Goal: Task Accomplishment & Management: Use online tool/utility

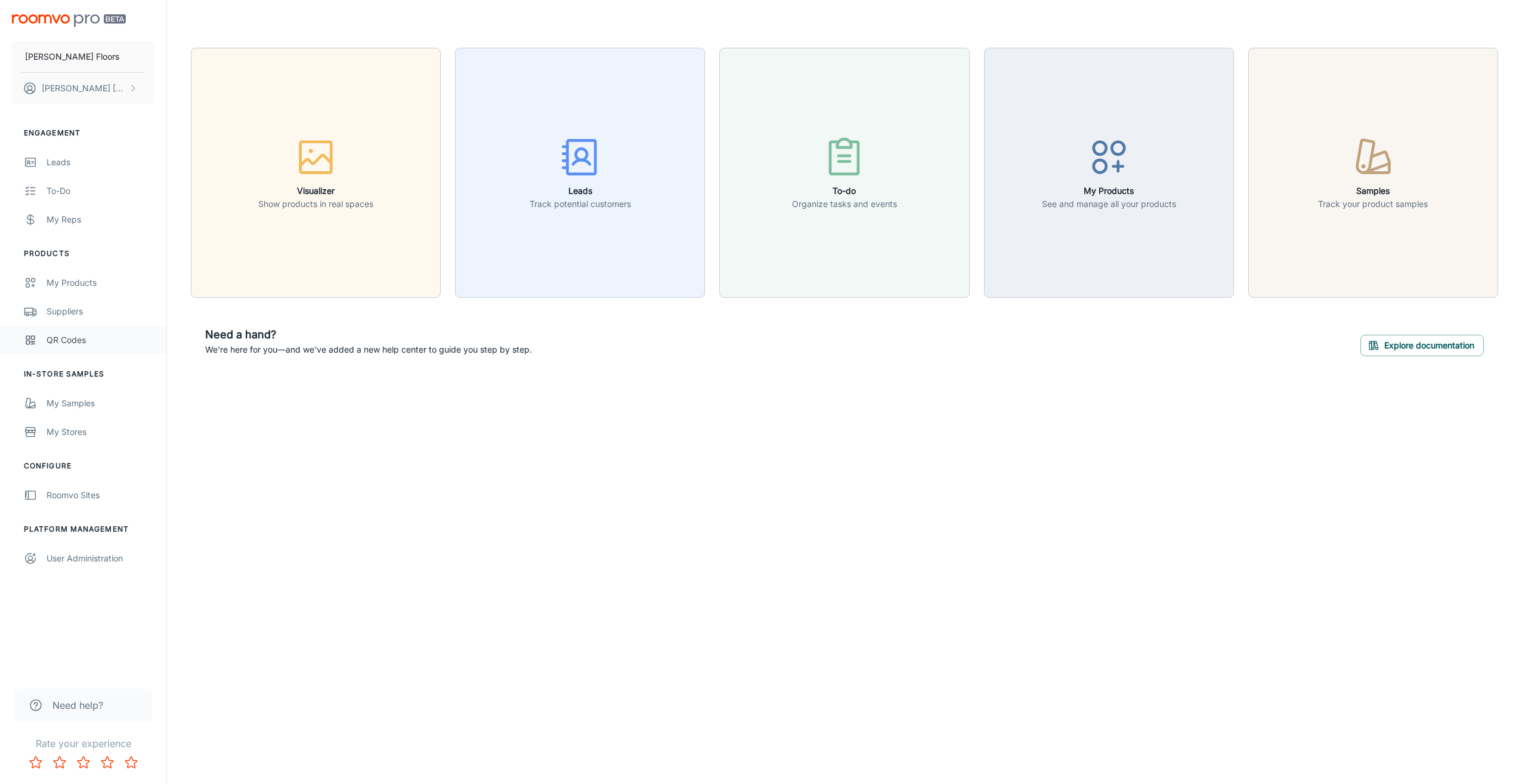
click at [86, 341] on div "QR Codes" at bounding box center [99, 340] width 108 height 14
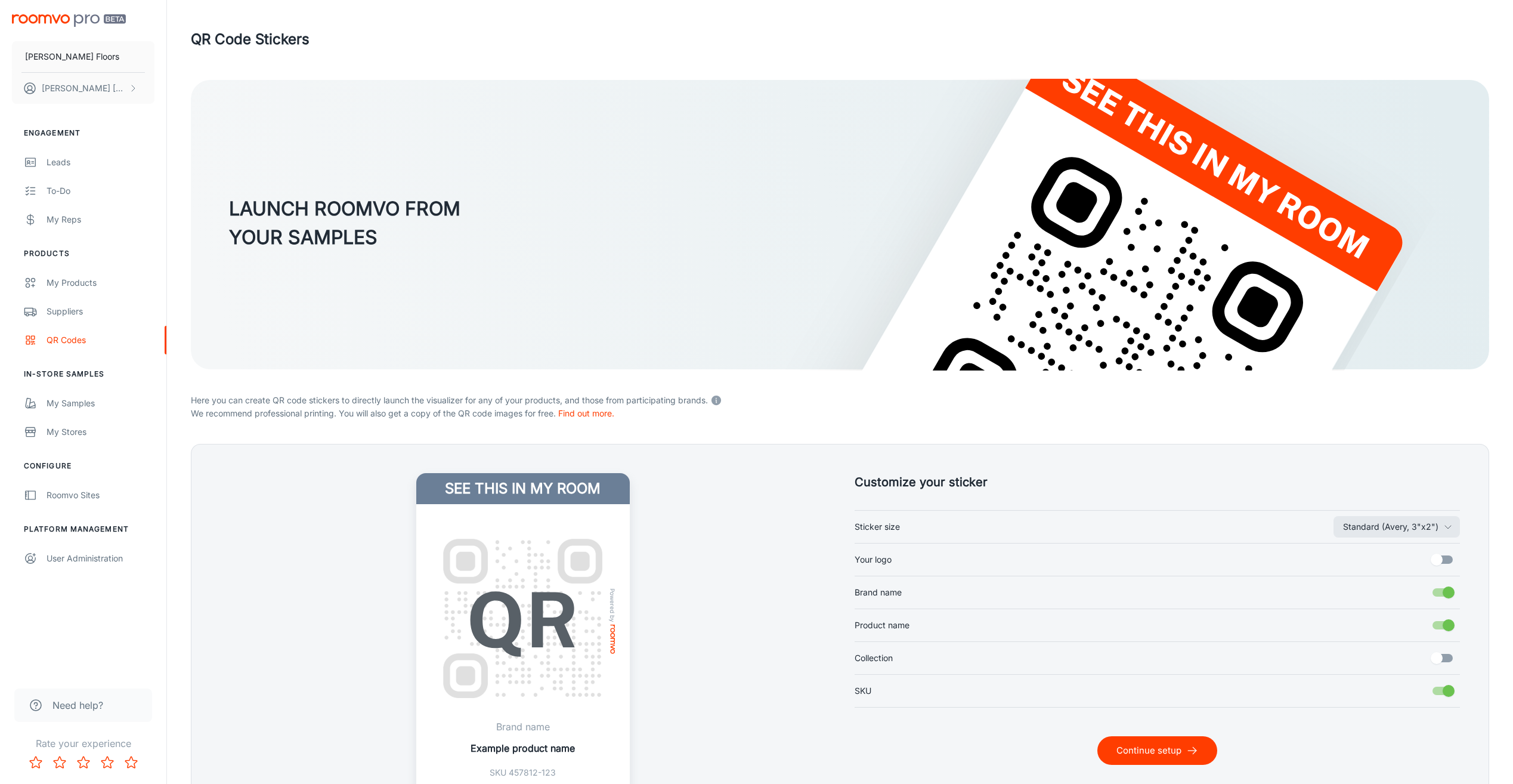
click at [931, 562] on label "Your logo" at bounding box center [1158, 559] width 606 height 23
click at [1403, 562] on input "Your logo" at bounding box center [1436, 559] width 68 height 23
checkbox input "true"
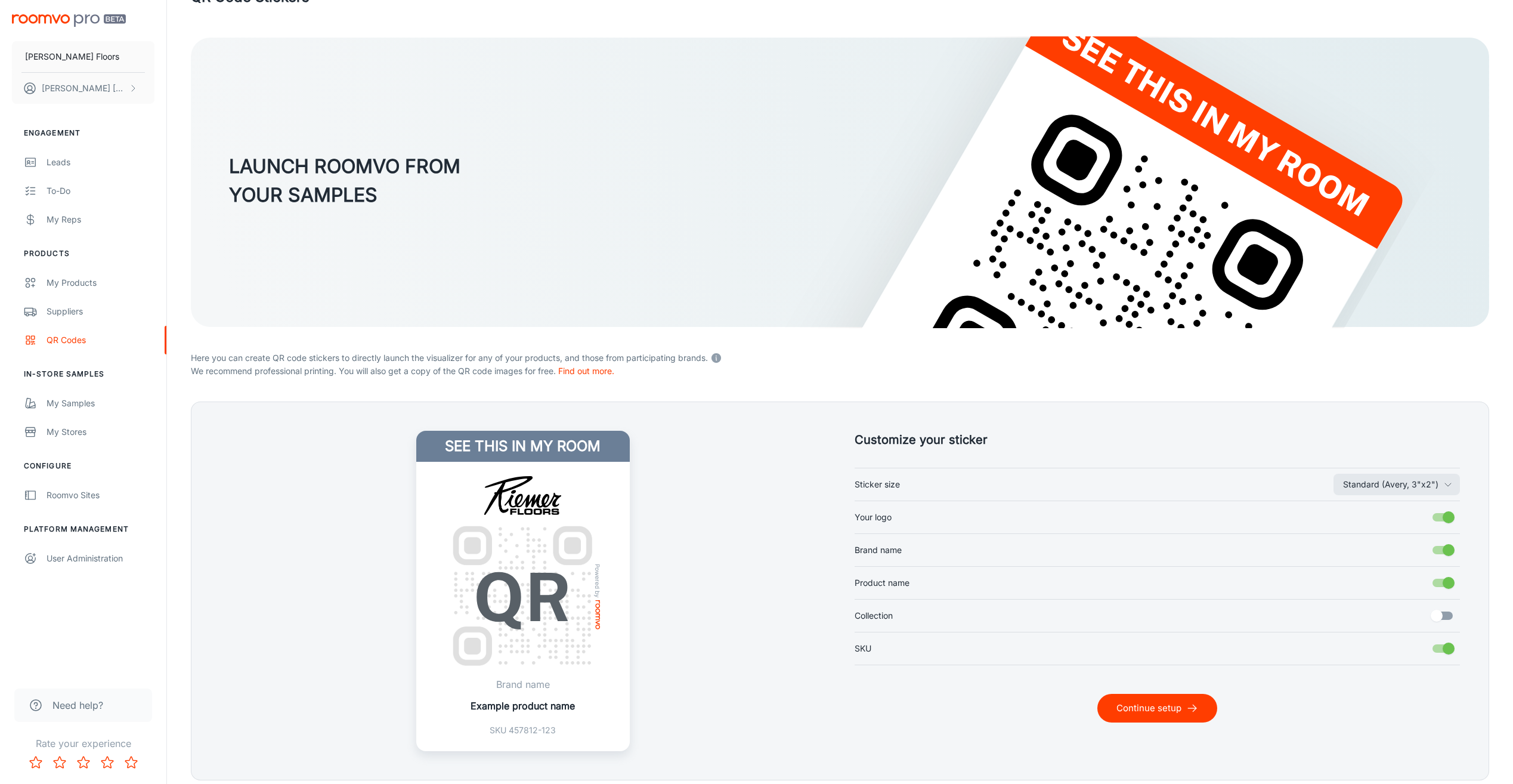
scroll to position [87, 0]
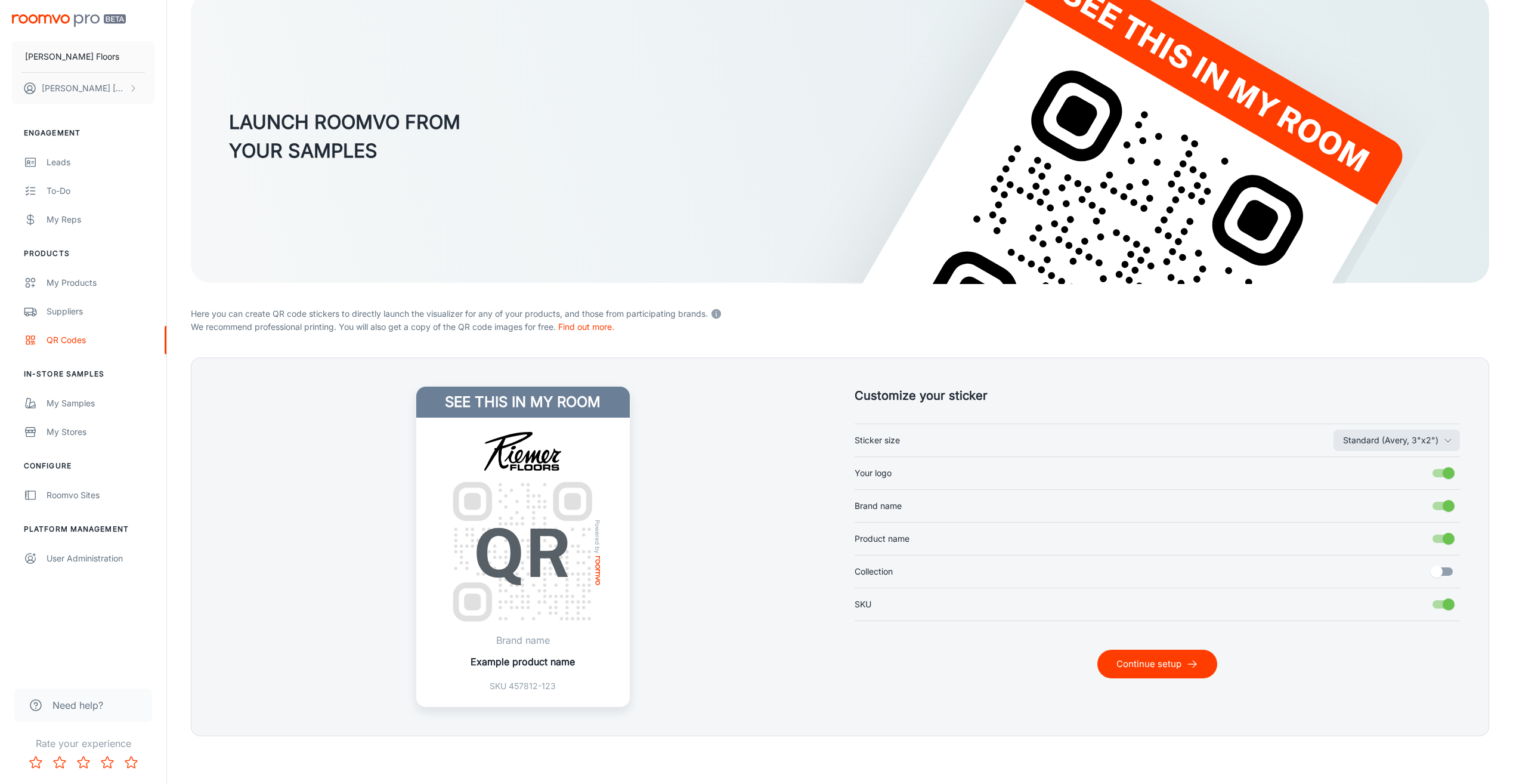
click at [1123, 659] on button "Continue setup" at bounding box center [1157, 664] width 120 height 29
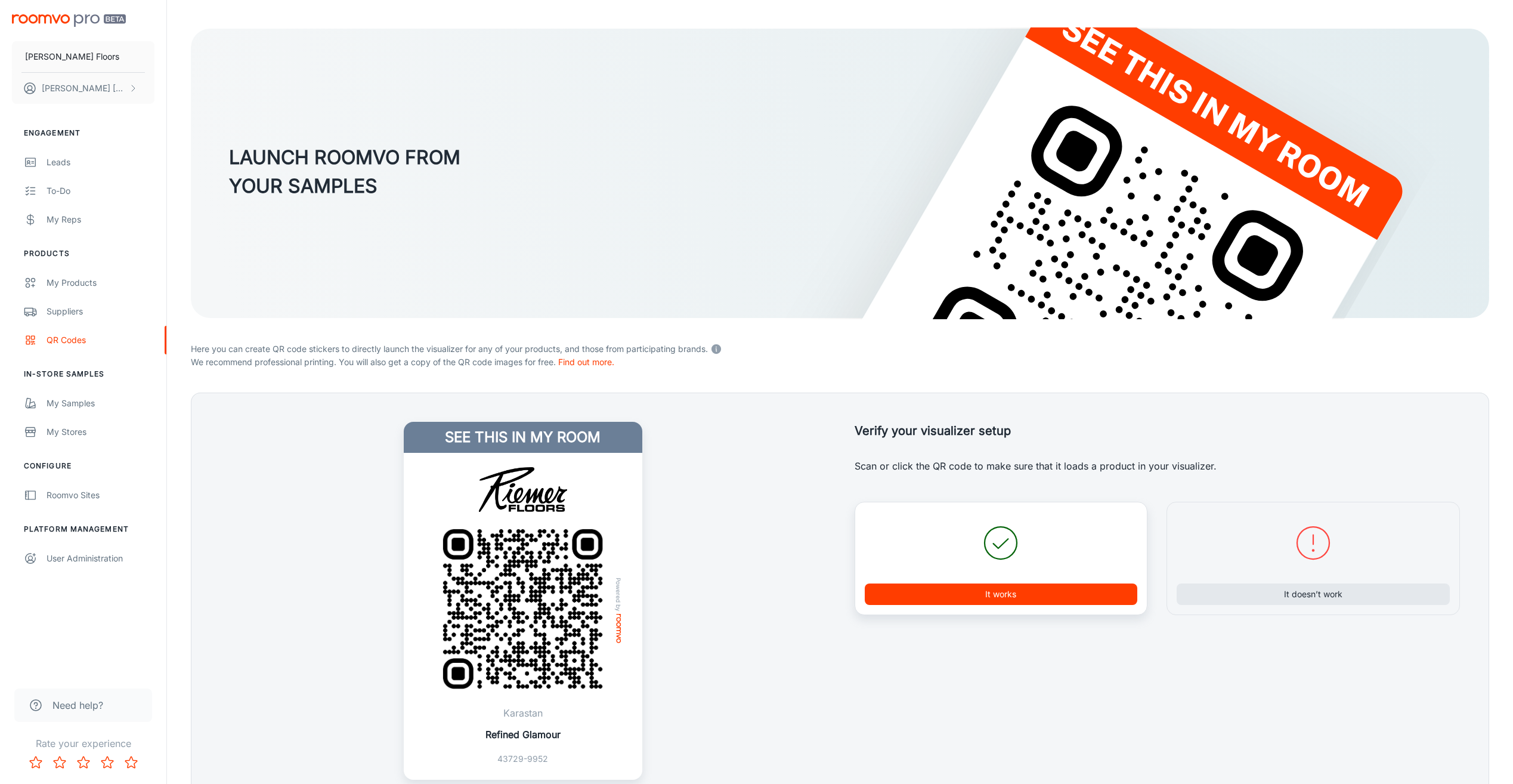
scroll to position [119, 0]
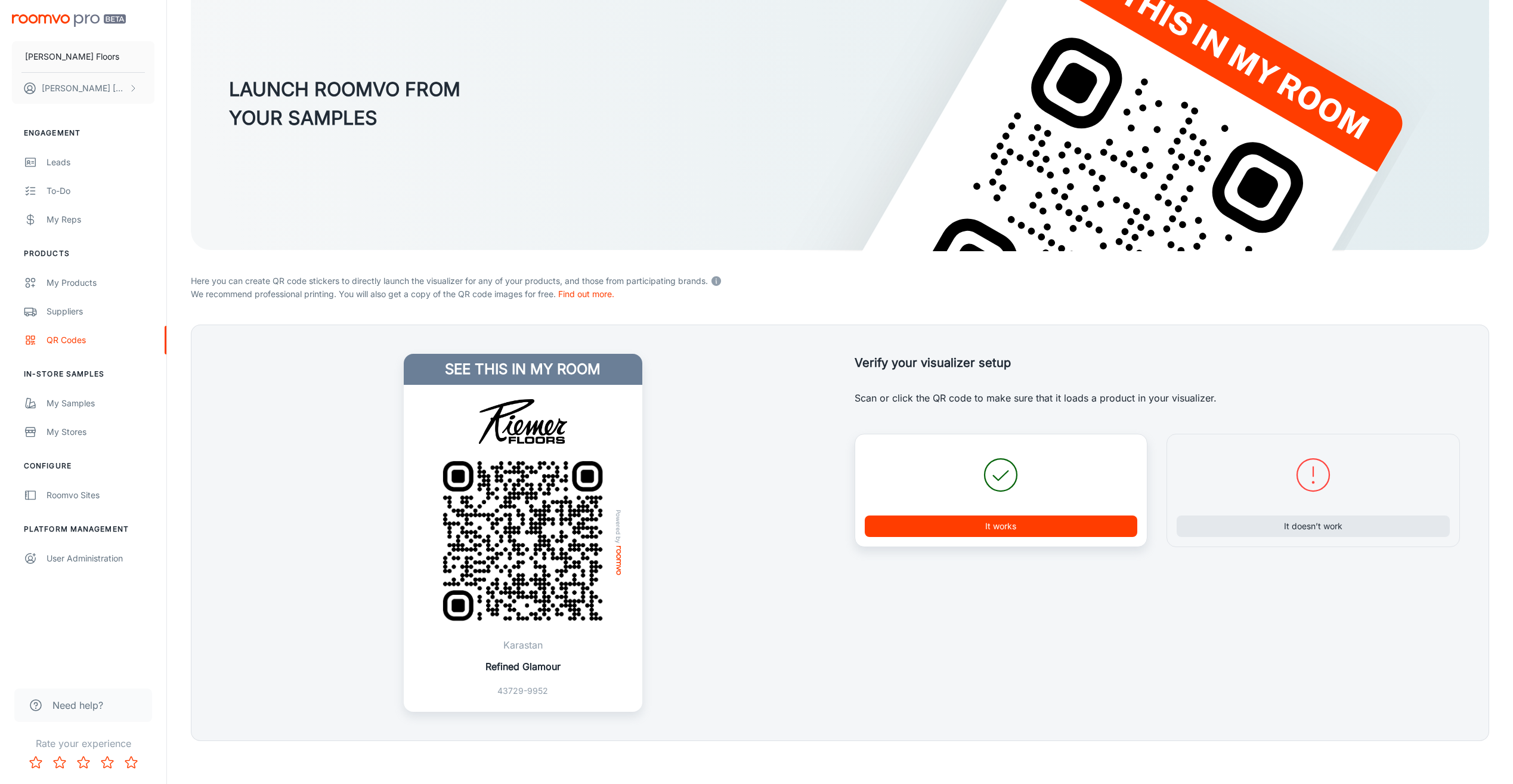
click at [926, 524] on button "It works" at bounding box center [1001, 526] width 273 height 22
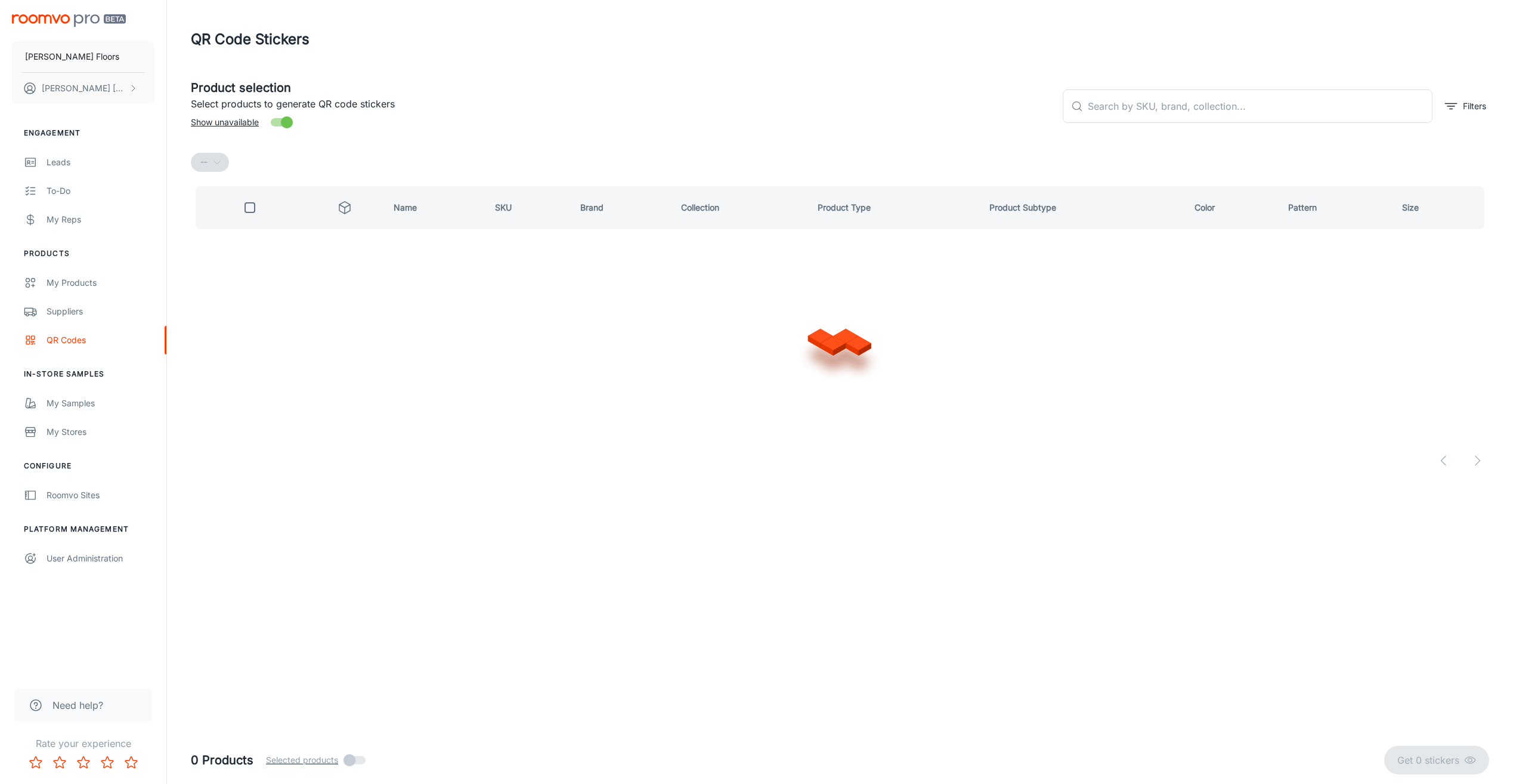
scroll to position [0, 0]
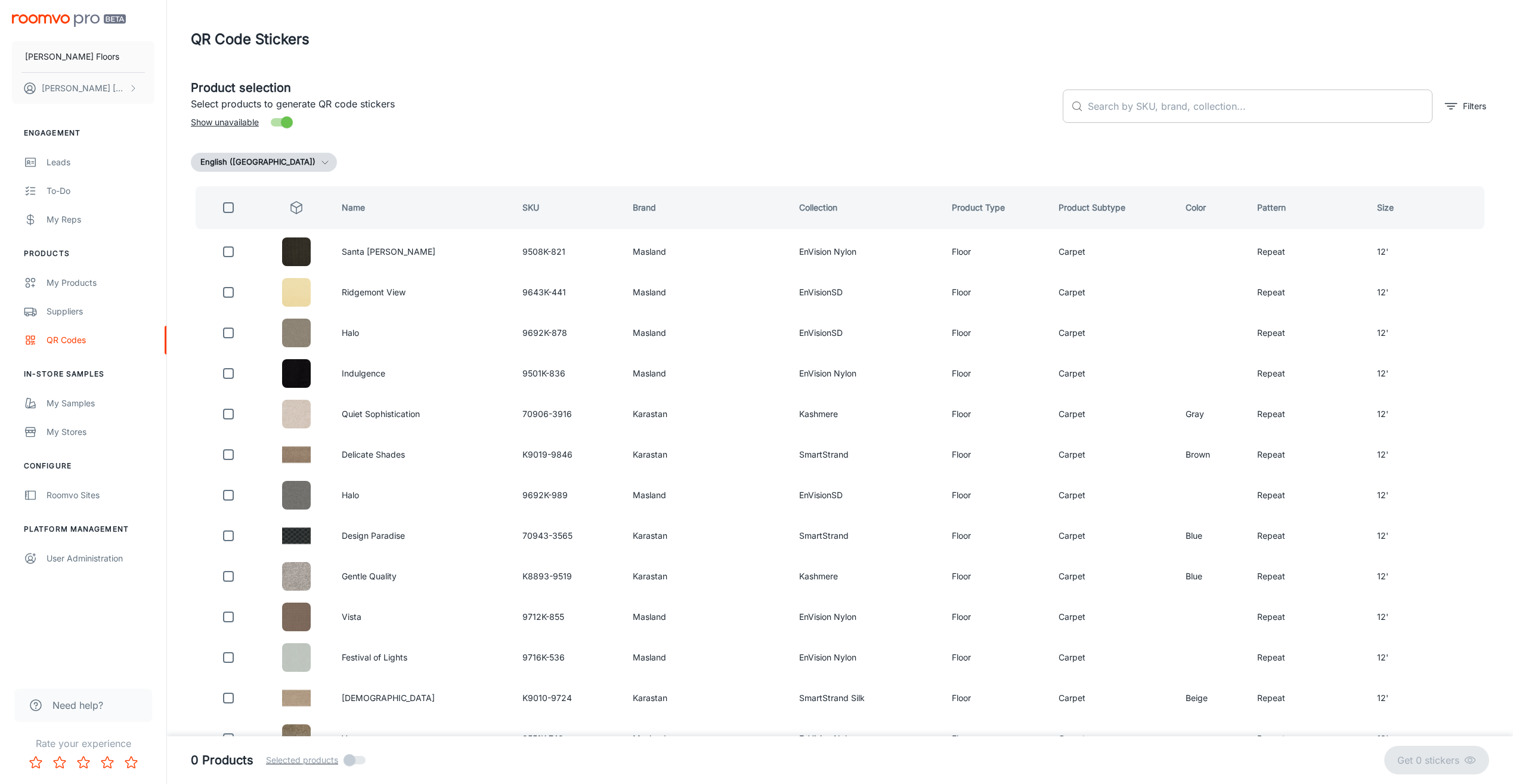
click at [1177, 105] on input "text" at bounding box center [1260, 106] width 345 height 33
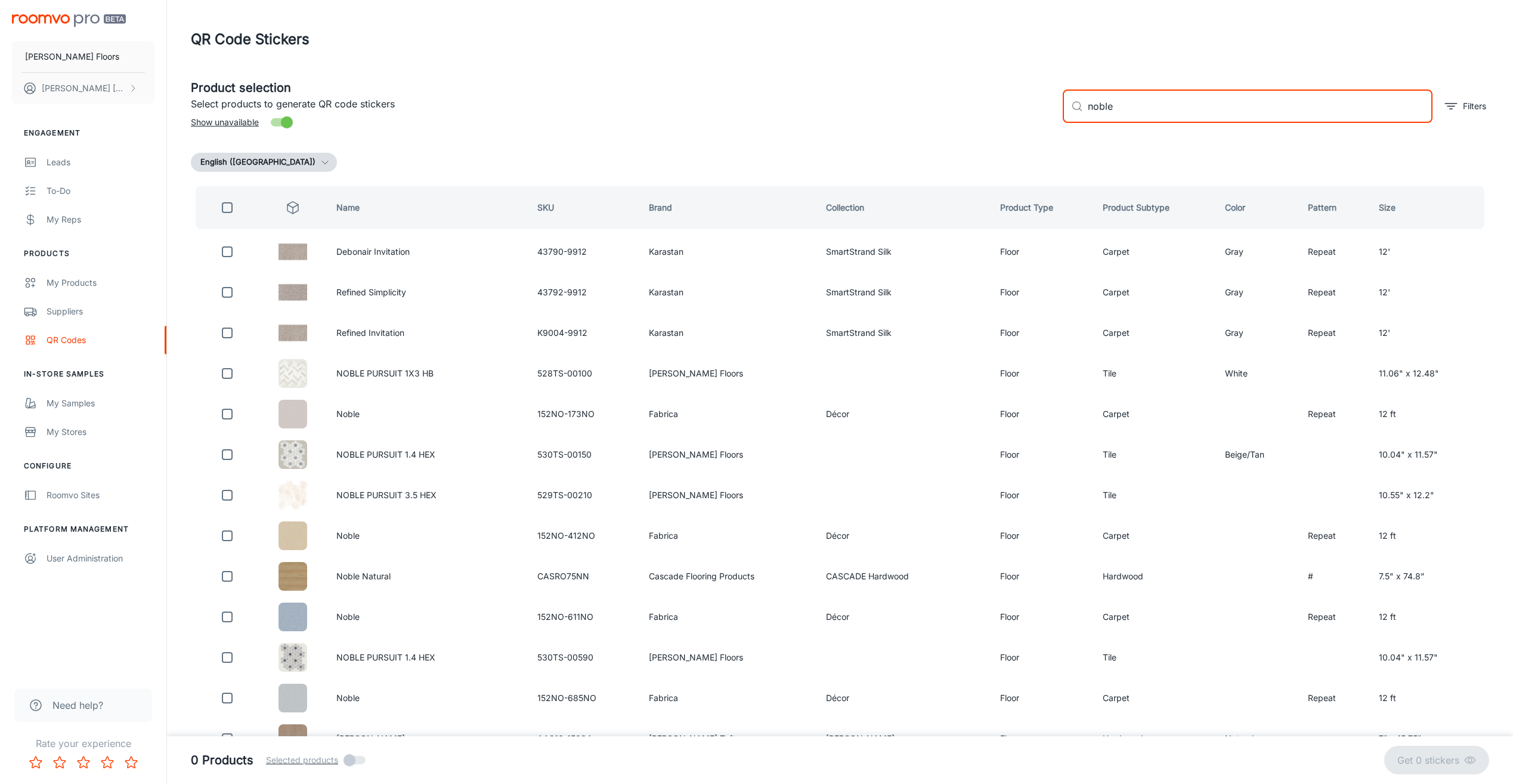
drag, startPoint x: 1082, startPoint y: 107, endPoint x: 1062, endPoint y: 108, distance: 20.0
click at [1062, 108] on div "​ noble ​ Filters" at bounding box center [1272, 101] width 436 height 64
type input "[GEOGRAPHIC_DATA]"
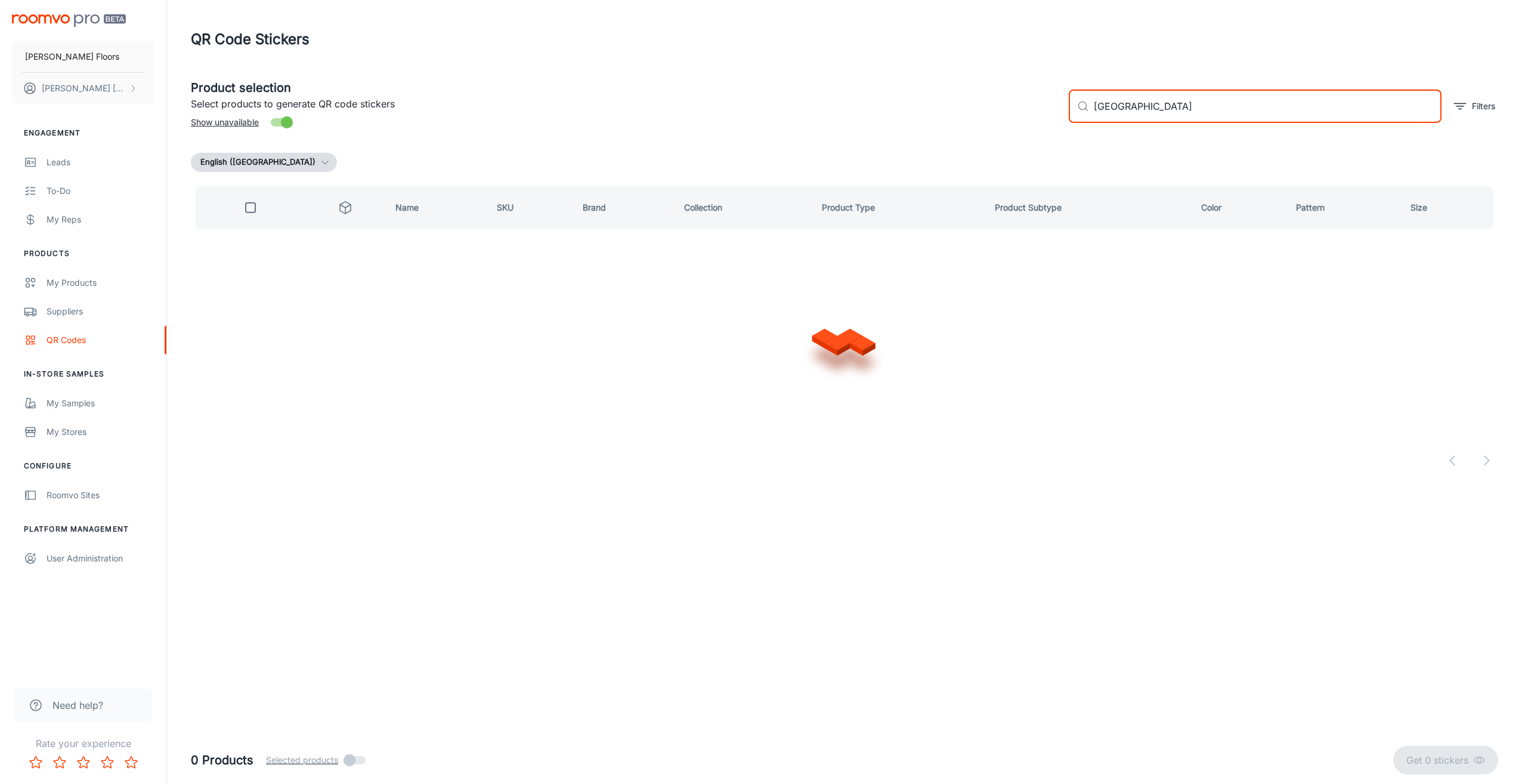
checkbox input "true"
drag, startPoint x: 1186, startPoint y: 108, endPoint x: 1082, endPoint y: 107, distance: 104.0
click at [1082, 107] on div "​ winchester castle ​" at bounding box center [1255, 106] width 373 height 33
type input "[PERSON_NAME]"
